Goal: Find specific page/section: Find specific page/section

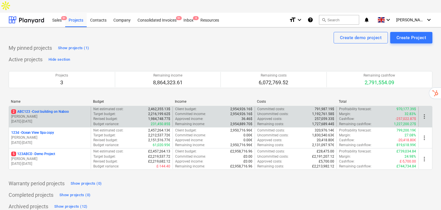
click at [76, 119] on p "[DATE] - [DATE]" at bounding box center [49, 121] width 77 height 5
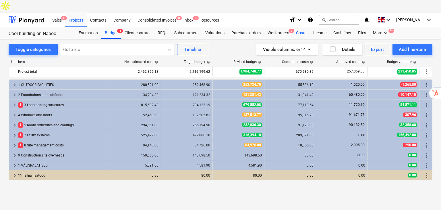
click at [297, 27] on div "Costs" at bounding box center [301, 32] width 17 height 11
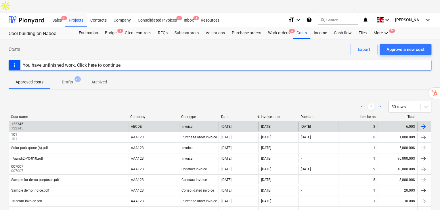
click at [53, 122] on div "122345 122345" at bounding box center [68, 126] width 119 height 9
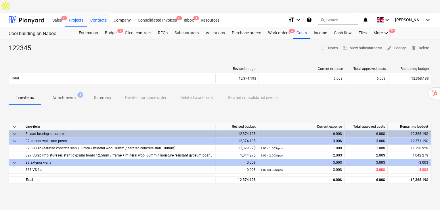
click at [105, 12] on div "Contacts" at bounding box center [98, 19] width 23 height 15
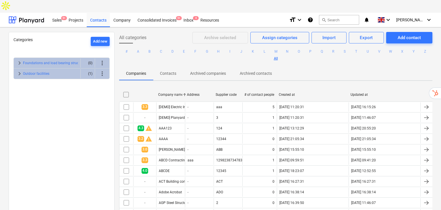
drag, startPoint x: 126, startPoint y: 7, endPoint x: 131, endPoint y: 14, distance: 8.3
click at [126, 12] on div "Company" at bounding box center [122, 19] width 24 height 15
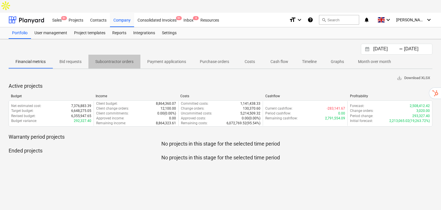
click at [122, 59] on p "Subcontractor orders" at bounding box center [114, 62] width 38 height 6
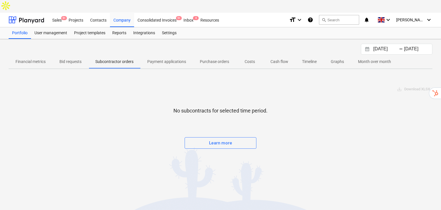
click at [162, 59] on p "Payment applications" at bounding box center [166, 62] width 39 height 6
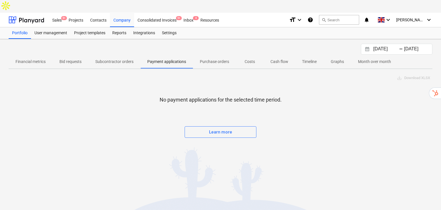
click at [282, 57] on span "Cash flow" at bounding box center [280, 61] width 32 height 9
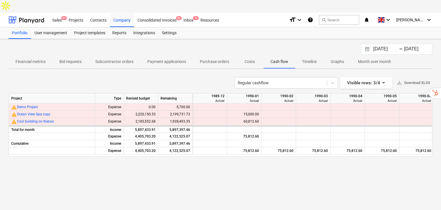
scroll to position [0, 14620]
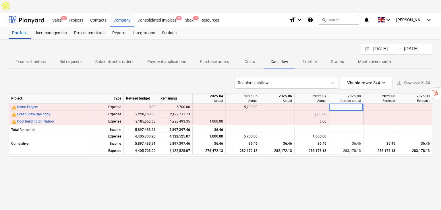
click at [314, 59] on p "Timeline" at bounding box center [309, 62] width 15 height 6
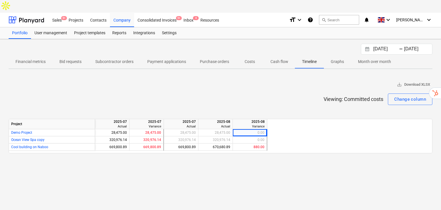
click at [246, 55] on button "Costs" at bounding box center [250, 62] width 28 height 14
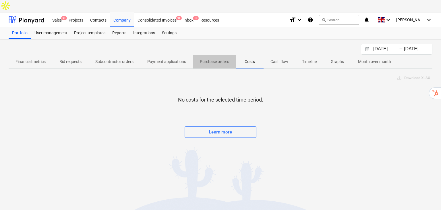
click at [215, 59] on p "Purchase orders" at bounding box center [214, 62] width 29 height 6
click at [178, 59] on p "Payment applications" at bounding box center [166, 62] width 39 height 6
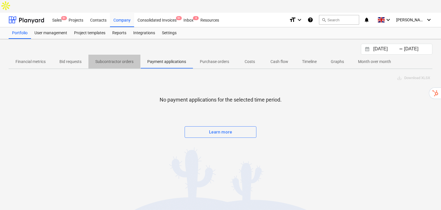
click at [118, 59] on p "Subcontractor orders" at bounding box center [114, 62] width 38 height 6
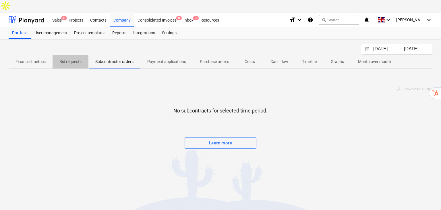
click at [61, 57] on span "Bid requests" at bounding box center [71, 61] width 36 height 9
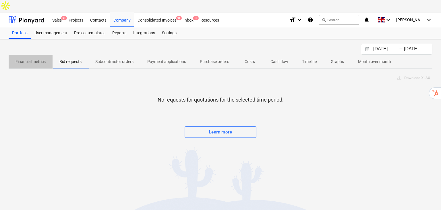
click at [41, 59] on p "Financial metrics" at bounding box center [31, 62] width 30 height 6
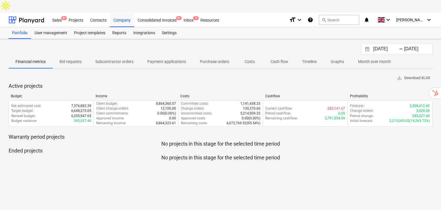
click at [271, 59] on p "Cash flow" at bounding box center [280, 62] width 18 height 6
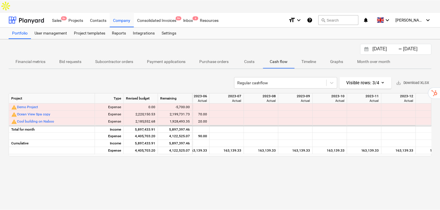
scroll to position [0, 14620]
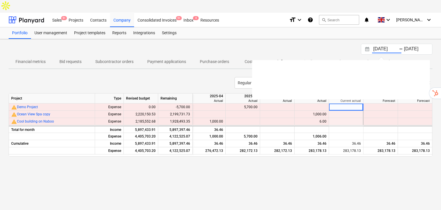
click at [397, 45] on input "[DATE]" at bounding box center [386, 49] width 29 height 8
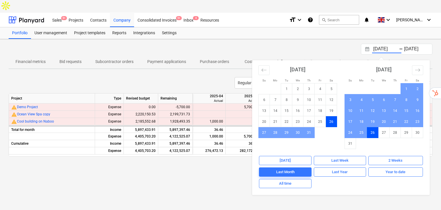
click at [351, 44] on div "[DATE] Press the down arrow key to interact with the calendar and select a date…" at bounding box center [221, 49] width 424 height 11
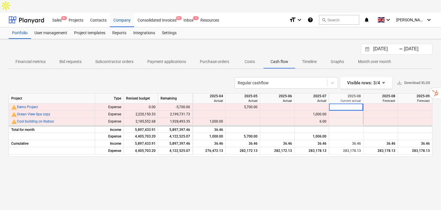
click at [314, 59] on p "Timeline" at bounding box center [309, 62] width 15 height 6
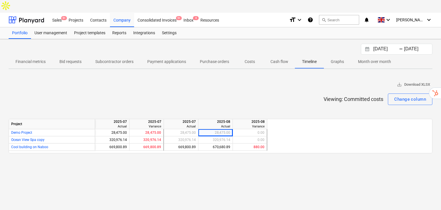
drag, startPoint x: 42, startPoint y: 48, endPoint x: 67, endPoint y: 47, distance: 25.6
click at [42, 59] on p "Financial metrics" at bounding box center [31, 62] width 30 height 6
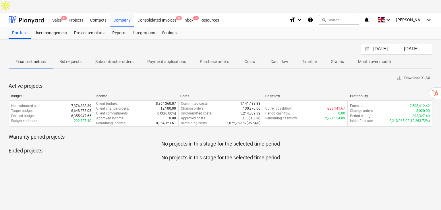
click at [105, 59] on p "Subcontractor orders" at bounding box center [114, 62] width 38 height 6
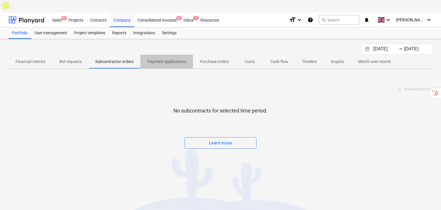
click at [152, 57] on span "Payment applications" at bounding box center [166, 61] width 53 height 9
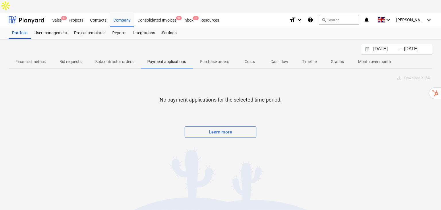
click at [260, 57] on span "Costs" at bounding box center [250, 61] width 28 height 9
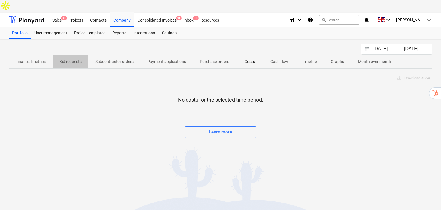
click at [55, 57] on span "Bid requests" at bounding box center [71, 61] width 36 height 9
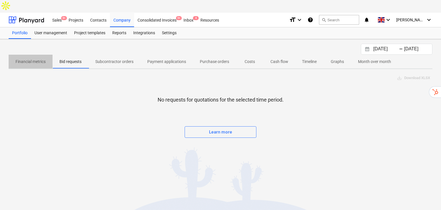
click at [43, 59] on p "Financial metrics" at bounding box center [31, 62] width 30 height 6
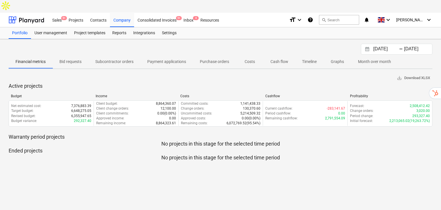
drag, startPoint x: 138, startPoint y: 42, endPoint x: 139, endPoint y: 50, distance: 7.8
click at [138, 55] on button "Subcontractor orders" at bounding box center [114, 62] width 52 height 14
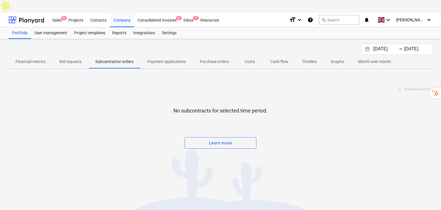
click at [159, 59] on p "Payment applications" at bounding box center [166, 62] width 39 height 6
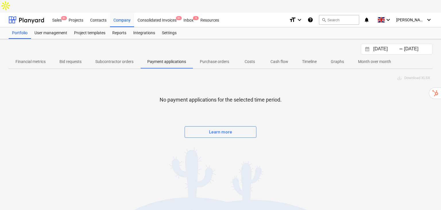
click at [220, 59] on p "Purchase orders" at bounding box center [214, 62] width 29 height 6
click at [70, 12] on div "Projects" at bounding box center [76, 19] width 22 height 15
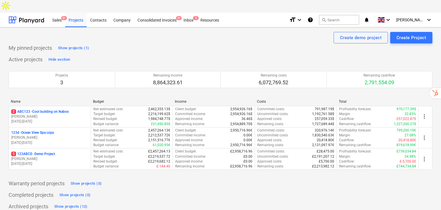
click at [47, 119] on p "[DATE] - [DATE]" at bounding box center [49, 121] width 77 height 5
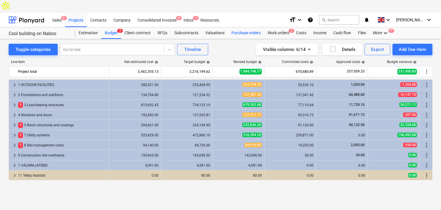
click at [252, 27] on div "Purchase orders" at bounding box center [246, 32] width 36 height 11
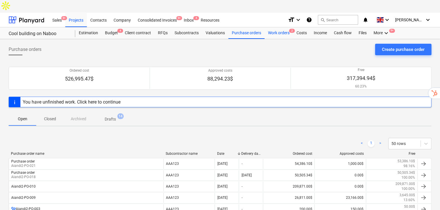
click at [280, 27] on div "Work orders 2" at bounding box center [278, 32] width 28 height 11
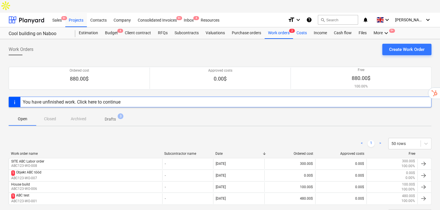
click at [299, 27] on div "Costs" at bounding box center [301, 32] width 17 height 11
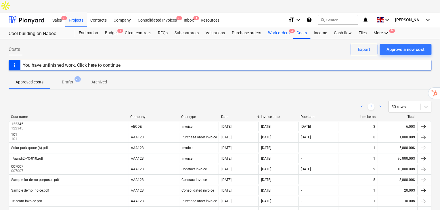
click at [273, 27] on div "Work orders 2" at bounding box center [278, 32] width 28 height 11
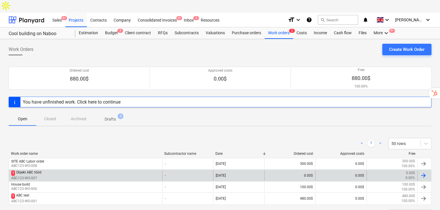
click at [59, 170] on div "1 Objekt ABC tööd ABC123-WO-007" at bounding box center [85, 175] width 153 height 10
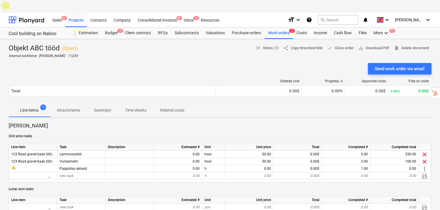
click at [138, 107] on p "Time sheets" at bounding box center [135, 110] width 21 height 6
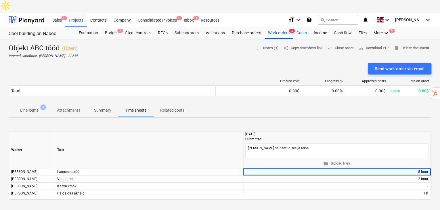
click at [300, 27] on div "Costs" at bounding box center [301, 32] width 17 height 11
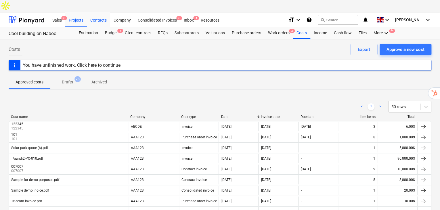
click at [97, 12] on div "Contacts" at bounding box center [98, 19] width 23 height 15
click at [115, 12] on div "Company" at bounding box center [122, 19] width 24 height 15
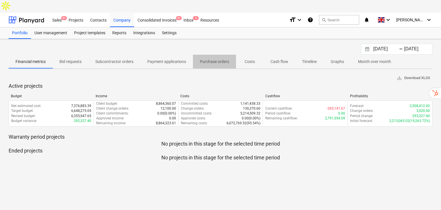
click at [202, 59] on p "Purchase orders" at bounding box center [214, 62] width 29 height 6
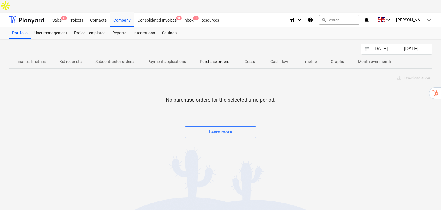
drag, startPoint x: 402, startPoint y: 33, endPoint x: 400, endPoint y: 39, distance: 6.6
click at [402, 47] on div "-" at bounding box center [401, 48] width 4 height 3
click at [384, 45] on input "[DATE]" at bounding box center [386, 49] width 29 height 8
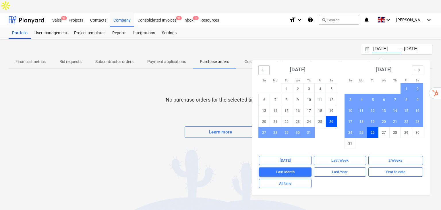
click at [261, 65] on button "Move backward to switch to the previous month." at bounding box center [264, 70] width 11 height 10
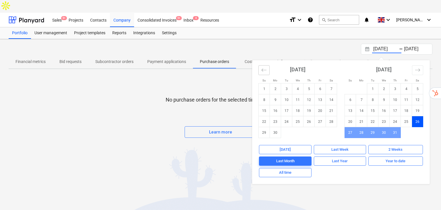
click at [262, 67] on icon "Move backward to switch to the previous month." at bounding box center [263, 69] width 5 height 5
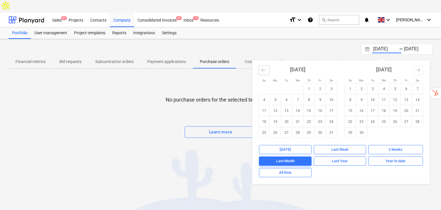
click at [262, 67] on icon "Move backward to switch to the previous month." at bounding box center [263, 69] width 5 height 5
click at [309, 83] on td "1" at bounding box center [309, 88] width 11 height 11
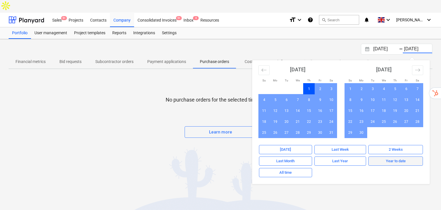
click at [394, 158] on div "Year to date" at bounding box center [396, 161] width 20 height 7
type input "[DATE]"
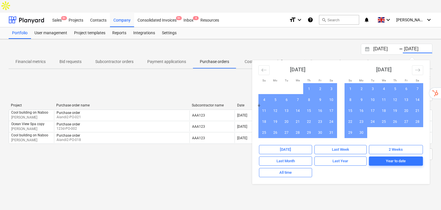
click at [259, 44] on div "[DATE] Press the down arrow key to interact with the calendar and select a date…" at bounding box center [221, 49] width 424 height 11
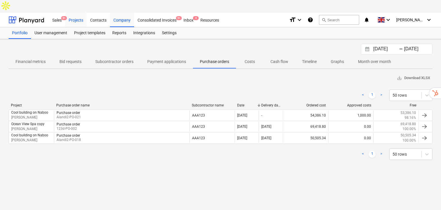
click at [81, 12] on div "Projects" at bounding box center [76, 19] width 22 height 15
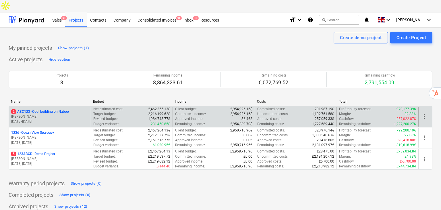
click at [57, 107] on div "2 ABC123 - Cool building on Naboo [PERSON_NAME] [DATE] - [DATE]" at bounding box center [50, 117] width 82 height 20
click at [63, 109] on p "2 ABC123 - Cool building on Naboo" at bounding box center [40, 111] width 58 height 5
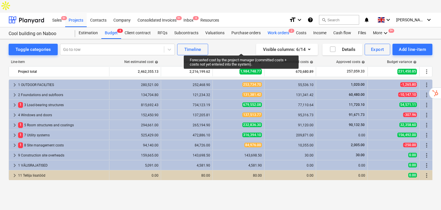
click at [287, 27] on div "Work orders 2" at bounding box center [278, 32] width 28 height 11
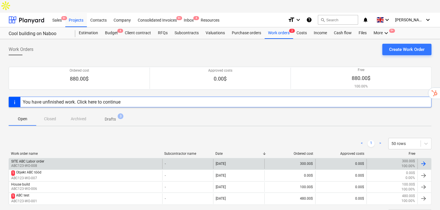
click at [69, 159] on div "SITE ABC Labor order ABC123-WO-008" at bounding box center [85, 164] width 153 height 10
